Goal: Information Seeking & Learning: Learn about a topic

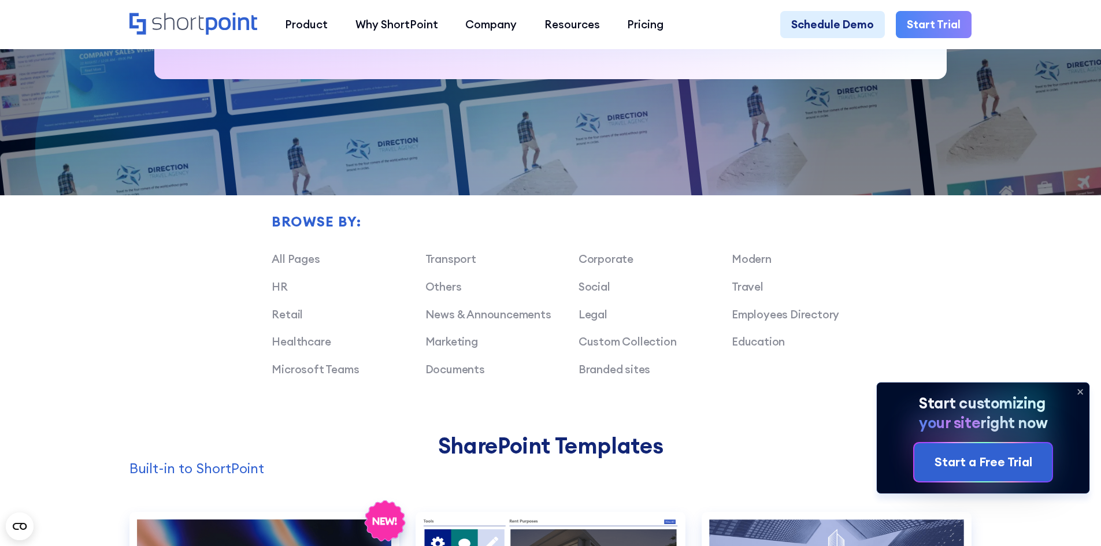
scroll to position [925, 0]
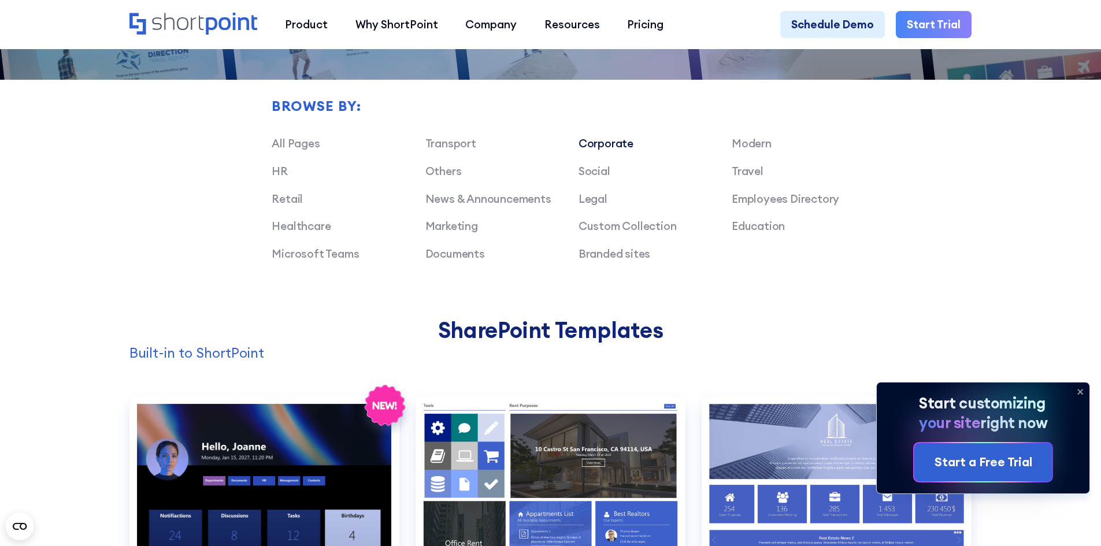
click at [615, 148] on link "Corporate" at bounding box center [605, 143] width 55 height 14
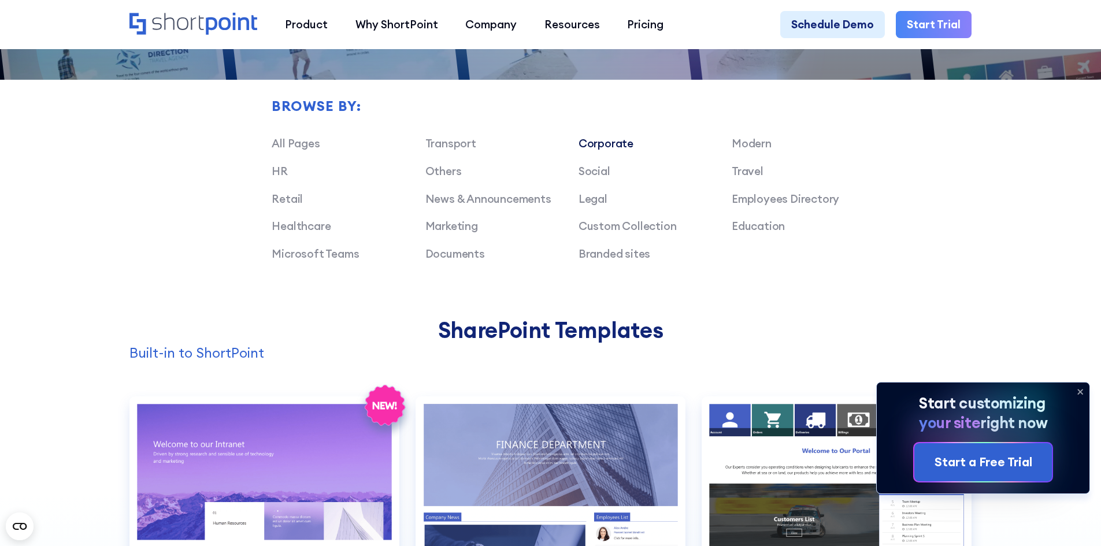
click at [1080, 388] on icon at bounding box center [1080, 392] width 18 height 18
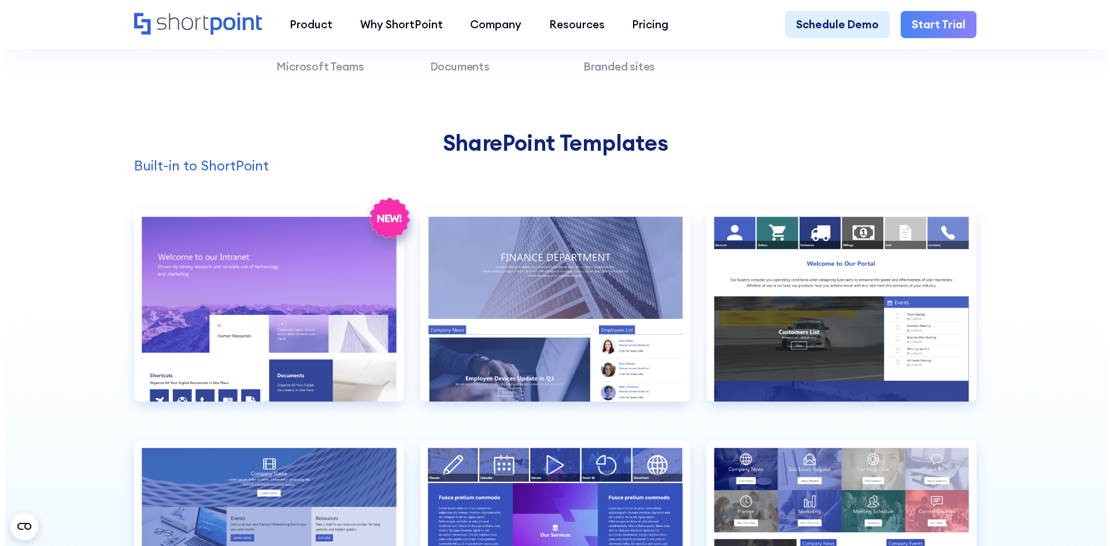
scroll to position [1156, 0]
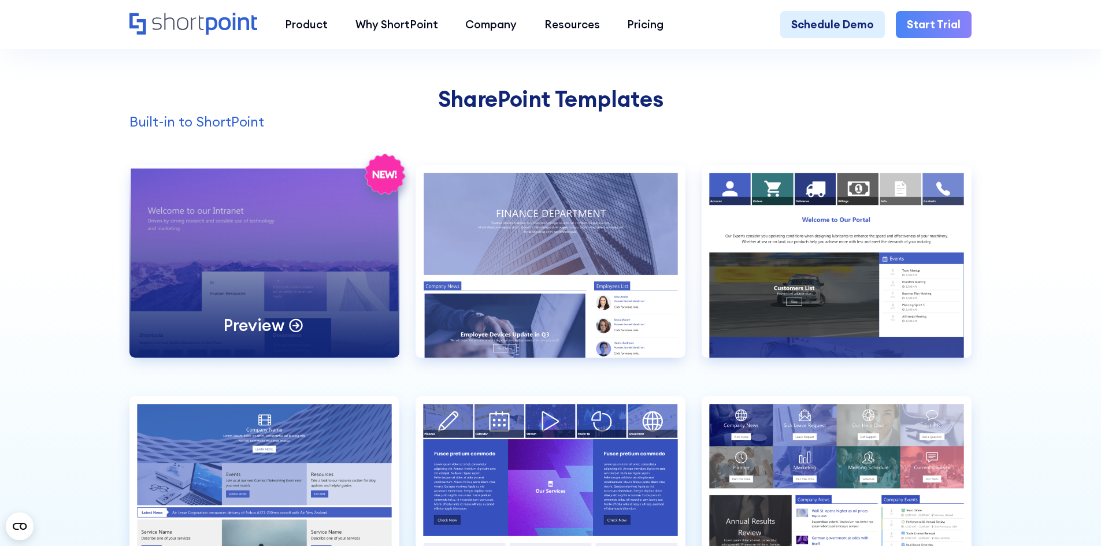
click at [321, 335] on div "Preview" at bounding box center [264, 261] width 270 height 192
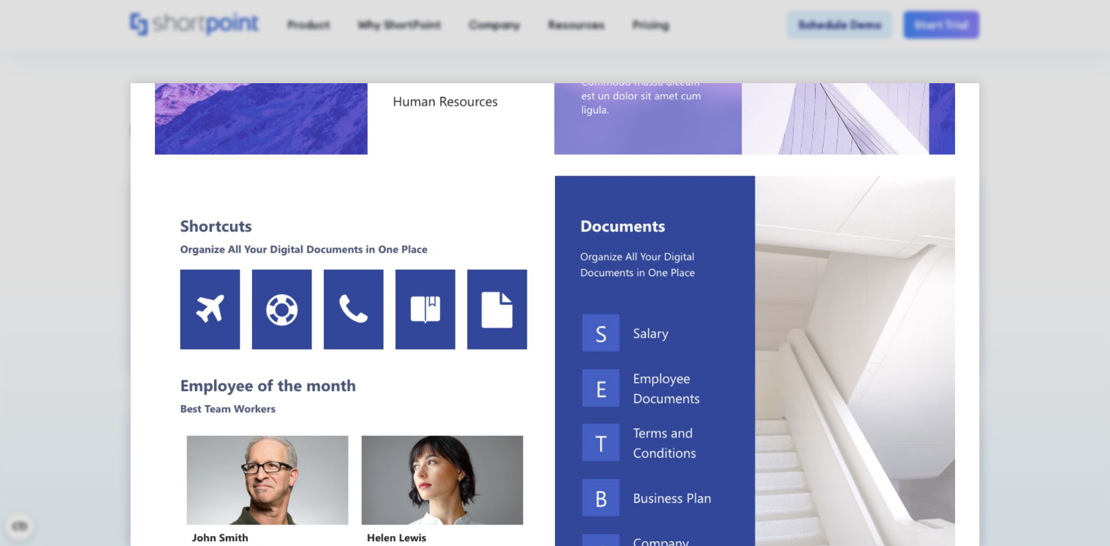
scroll to position [405, 0]
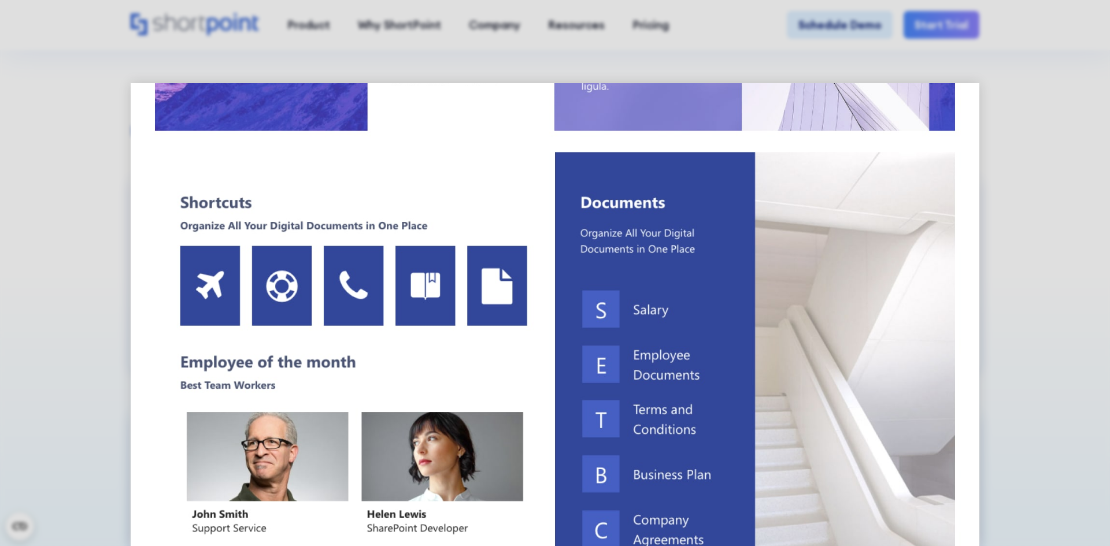
click at [355, 160] on img at bounding box center [555, 512] width 849 height 1666
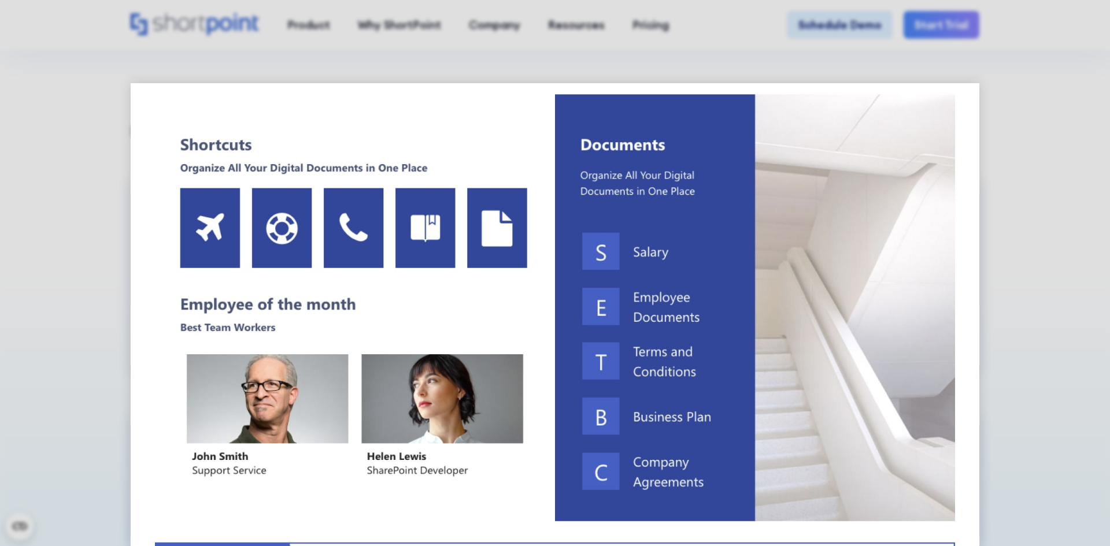
click at [641, 254] on img at bounding box center [555, 454] width 849 height 1666
click at [643, 300] on img at bounding box center [555, 454] width 849 height 1666
click at [650, 374] on img at bounding box center [555, 454] width 849 height 1666
click at [649, 425] on img at bounding box center [555, 454] width 849 height 1666
